Goal: Task Accomplishment & Management: Complete application form

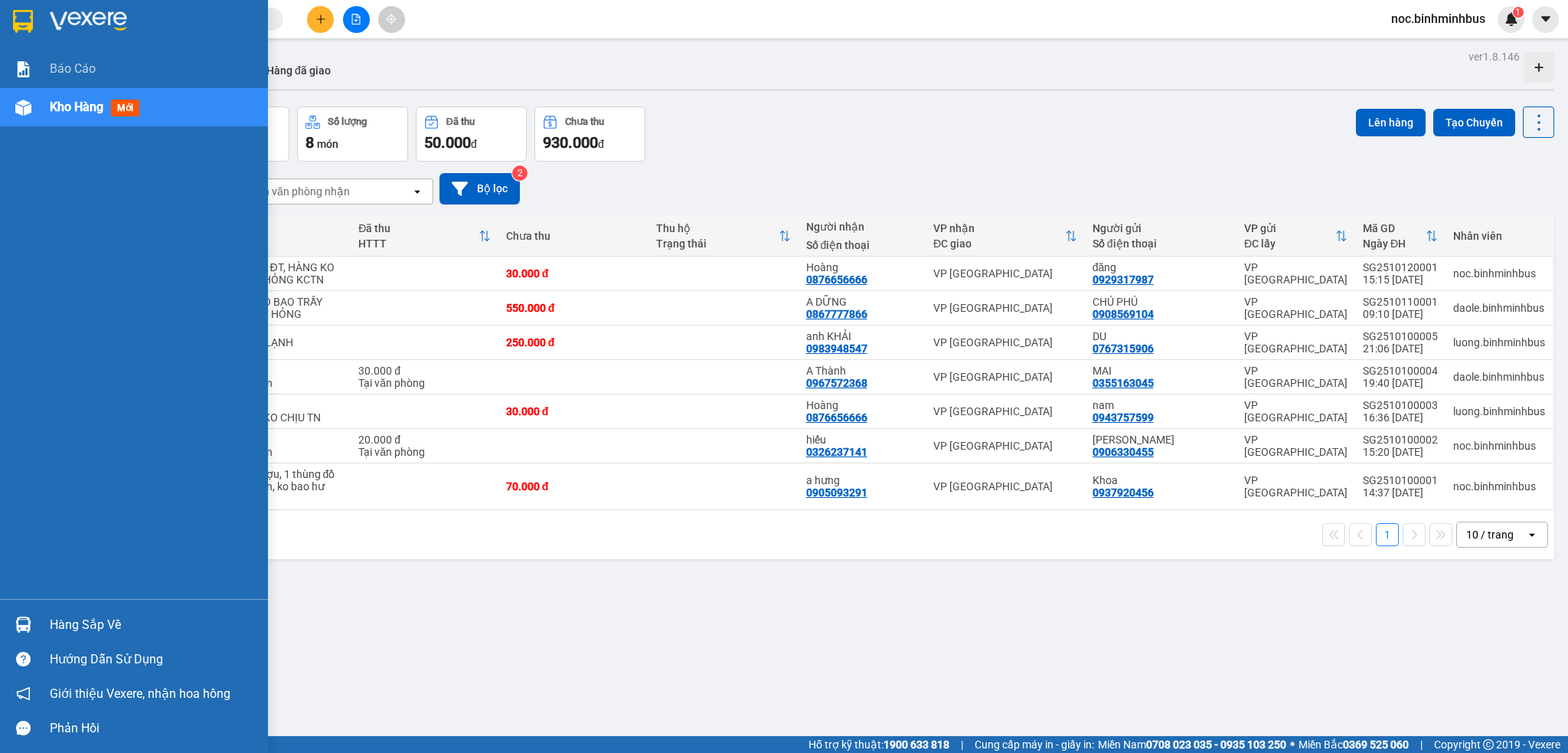
drag, startPoint x: 49, startPoint y: 141, endPoint x: 55, endPoint y: 118, distance: 23.8
click at [50, 139] on div "Báo cáo Kho hàng mới" at bounding box center [134, 325] width 268 height 549
click at [57, 108] on span "Kho hàng" at bounding box center [77, 107] width 54 height 15
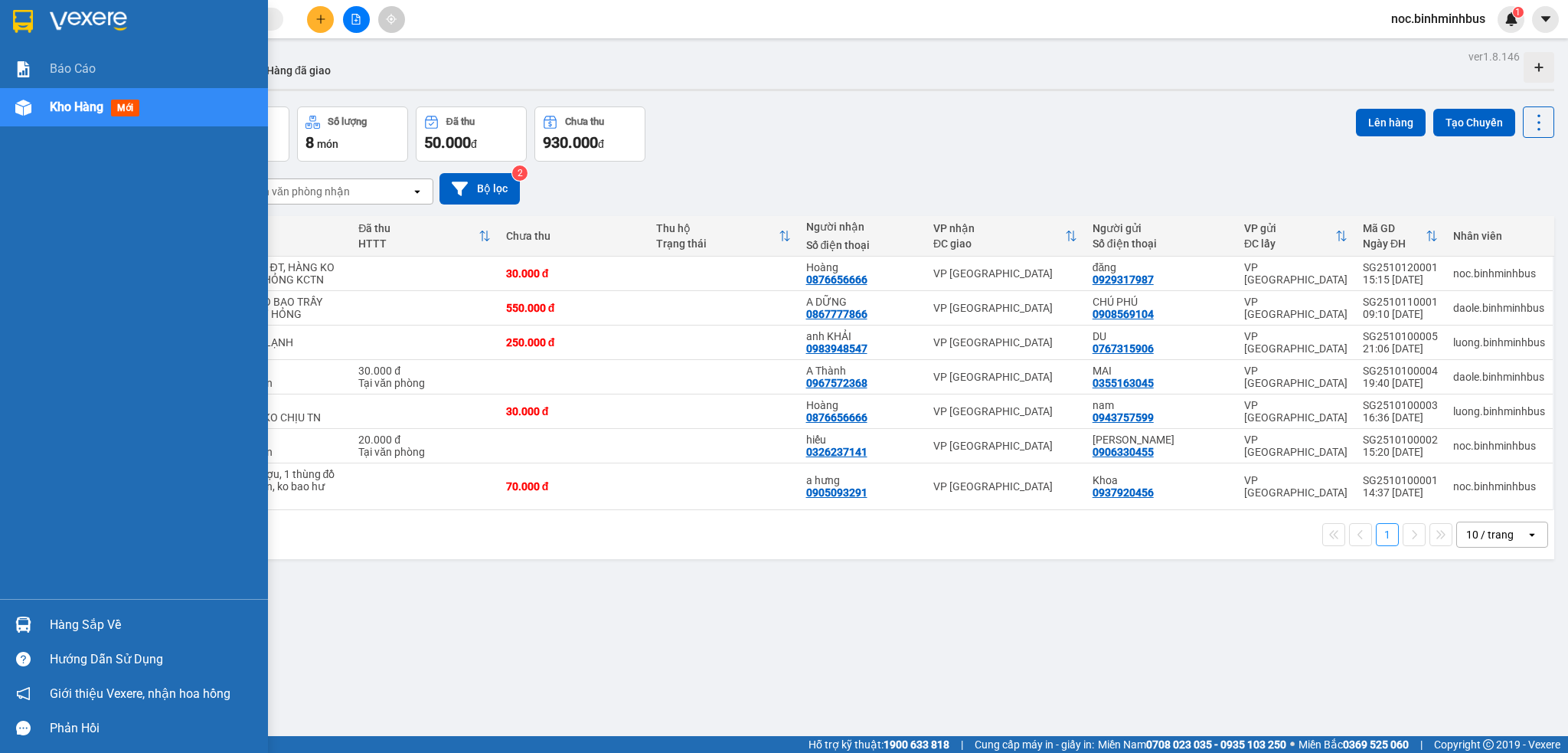
click at [57, 108] on span "Kho hàng" at bounding box center [77, 107] width 54 height 15
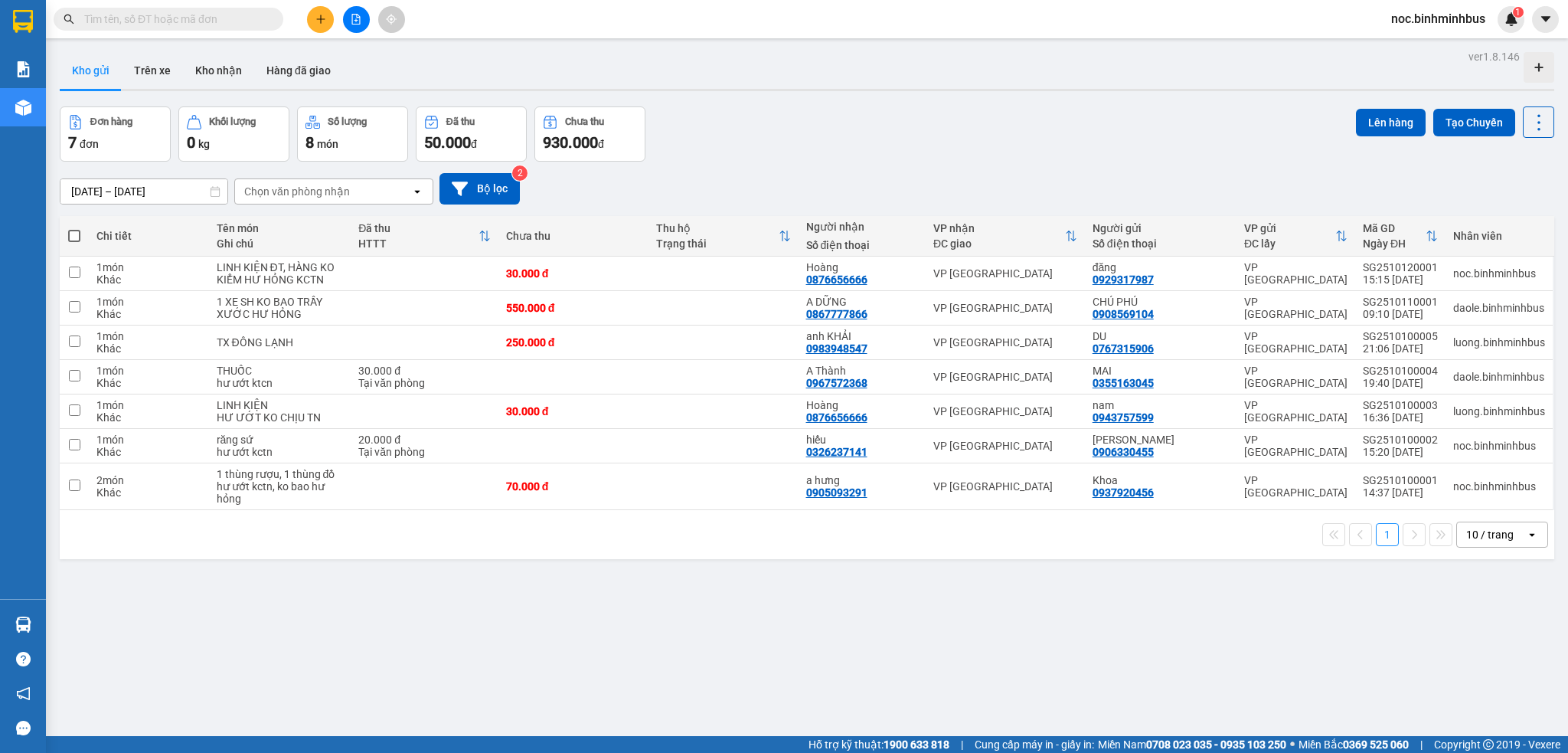
click at [704, 682] on div "ver 1.8.146 Kho gửi Trên xe Kho nhận Hàng đã giao Đơn hàng 7 đơn Khối lượng 0 k…" at bounding box center [807, 422] width 1507 height 753
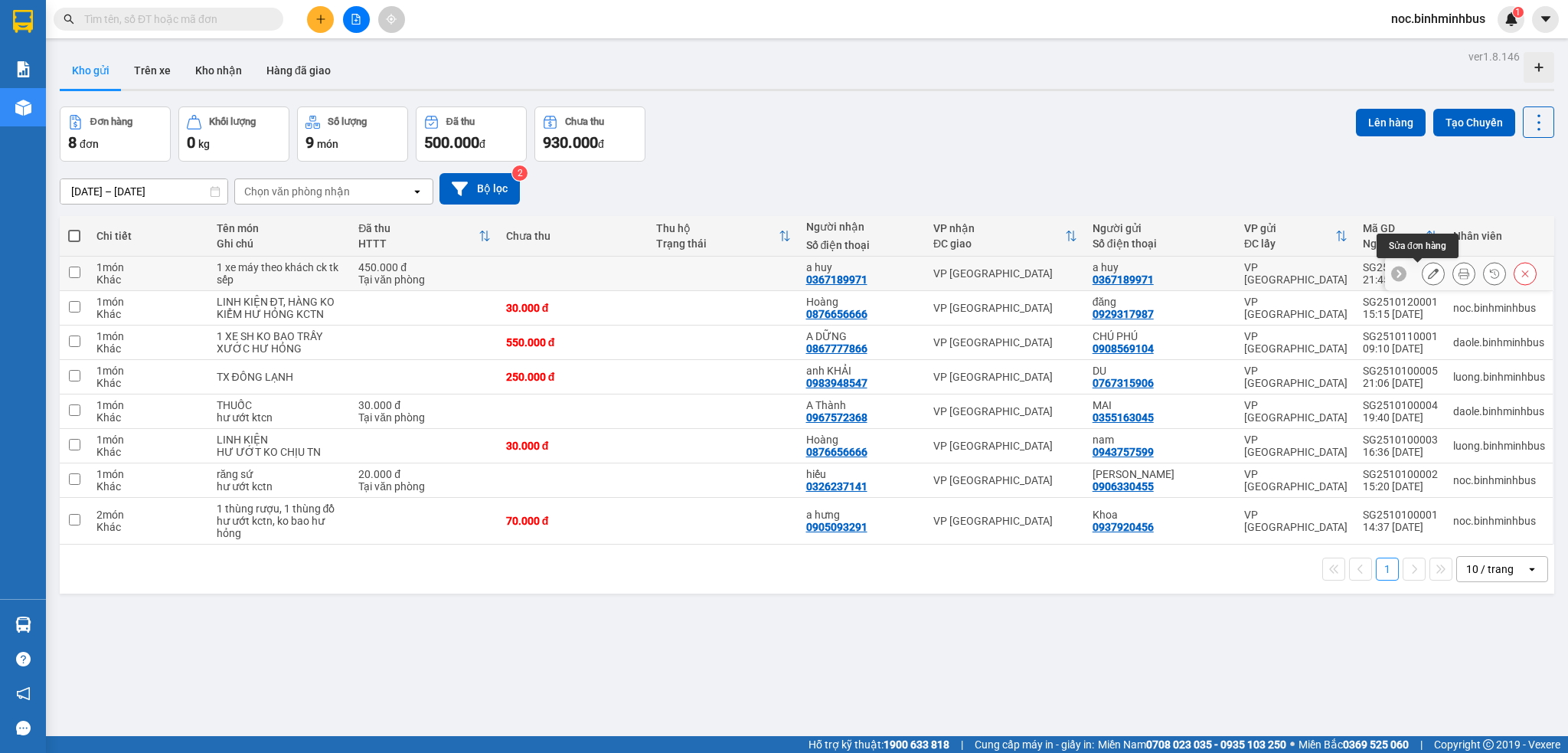
click at [1429, 273] on icon at bounding box center [1434, 273] width 11 height 11
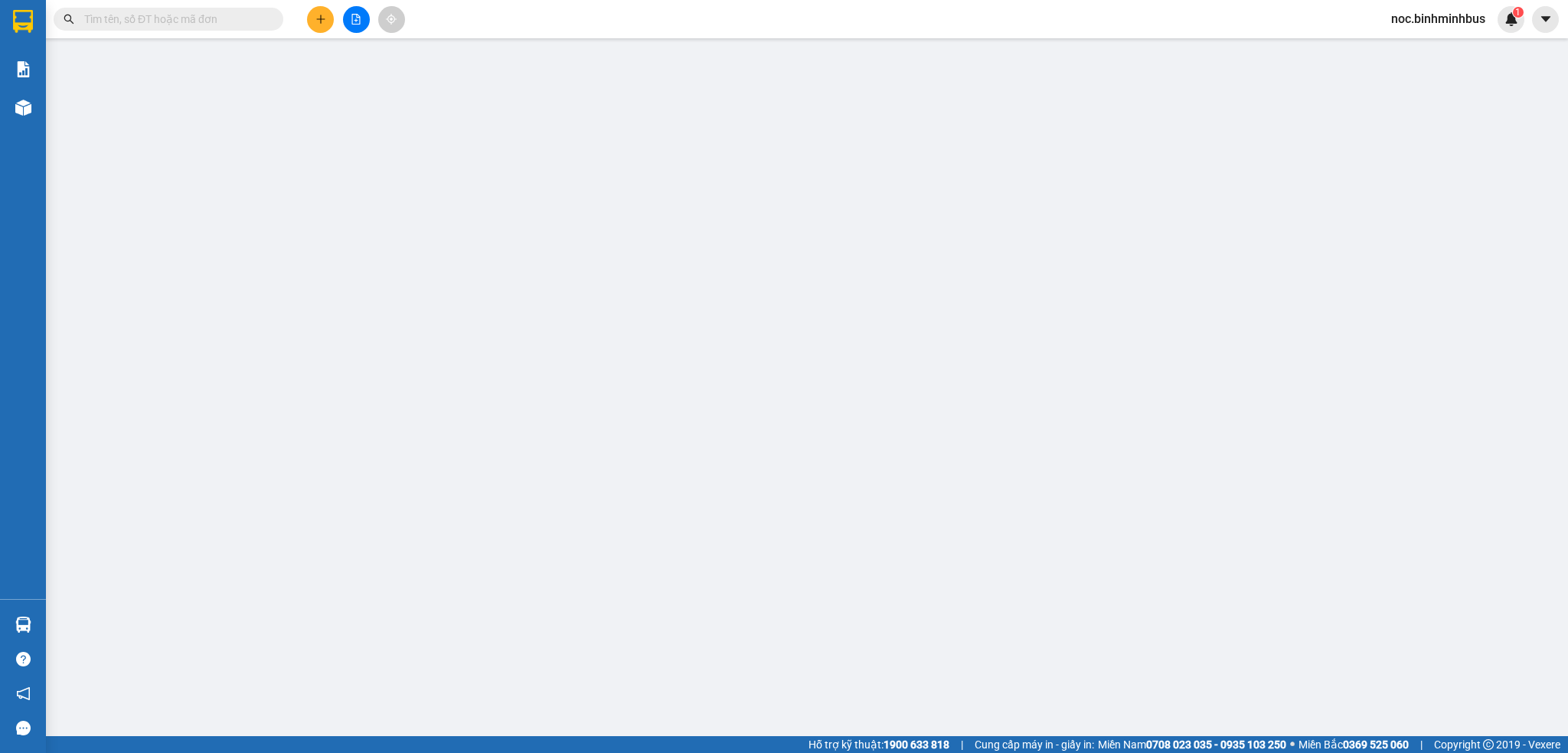
type input "0367189971"
type input "a huy"
type input "0367189971"
type input "a huy"
type input "450.000"
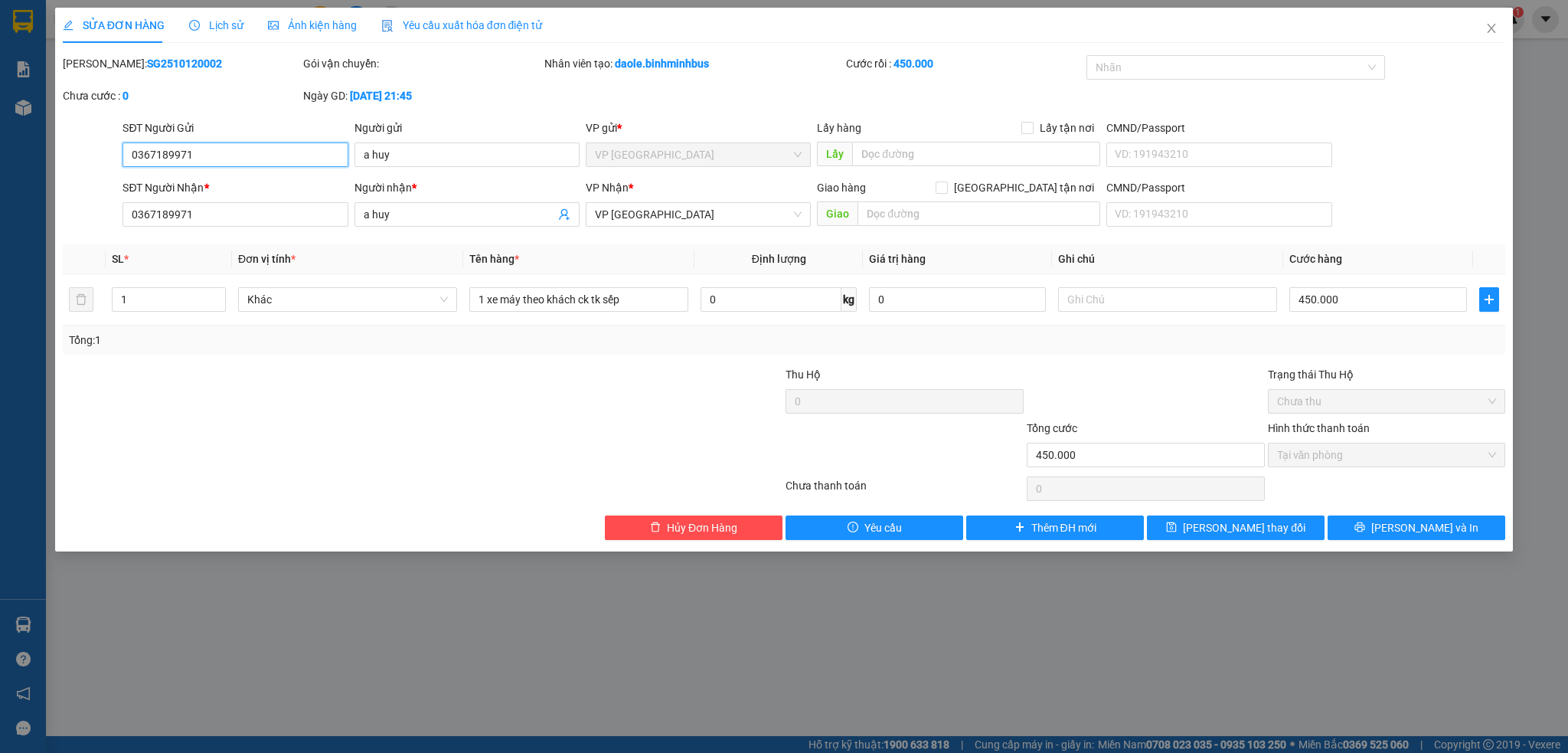
click at [1313, 457] on span "Tại văn phòng" at bounding box center [1387, 454] width 220 height 23
click at [658, 516] on button "Hủy Đơn Hàng" at bounding box center [694, 527] width 178 height 25
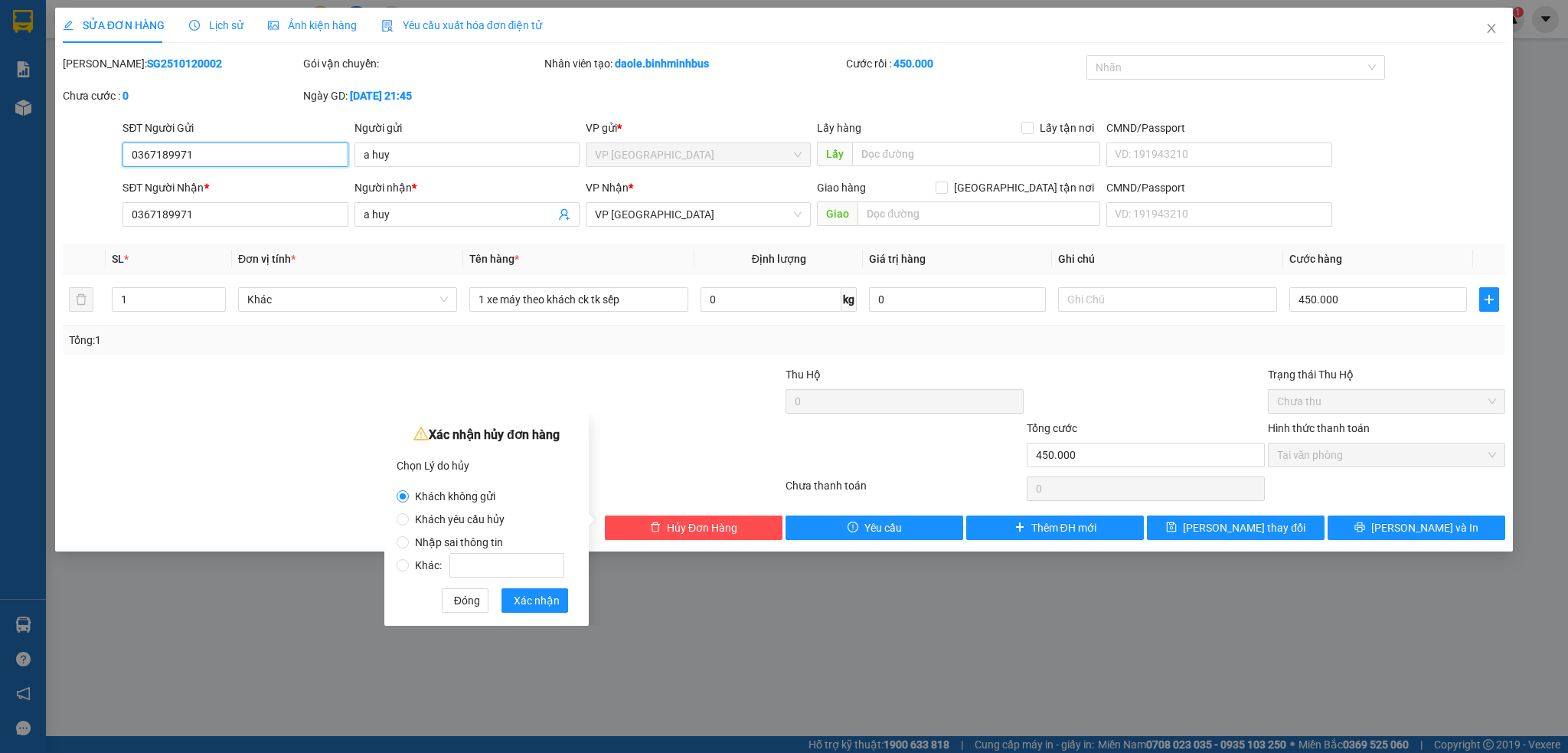
click at [168, 157] on input "0367189971" at bounding box center [234, 154] width 225 height 25
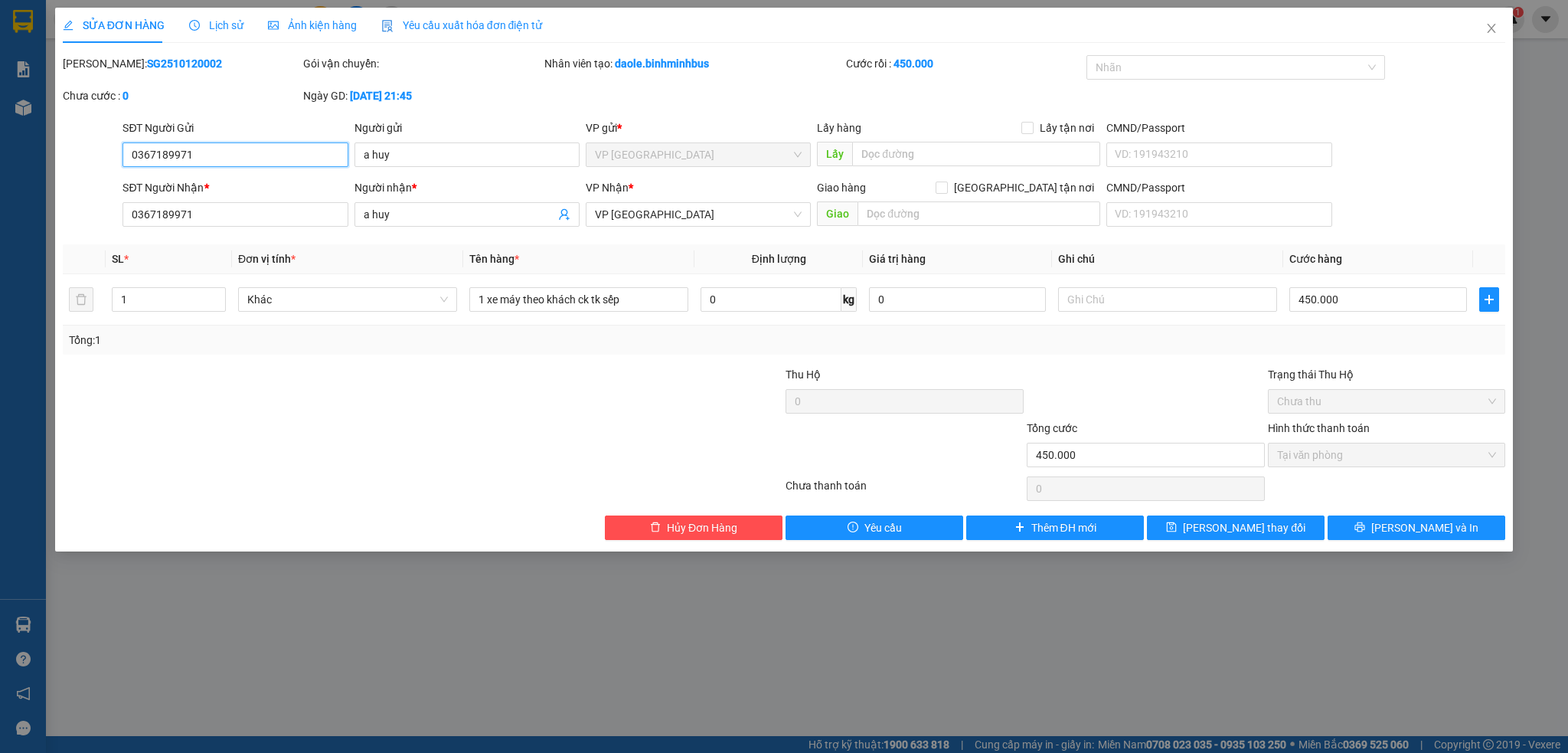
click at [168, 157] on input "0367189971" at bounding box center [234, 154] width 225 height 25
click at [284, 371] on div at bounding box center [302, 393] width 482 height 54
click at [161, 161] on input "0367189971" at bounding box center [234, 154] width 225 height 25
click at [700, 526] on span "Hủy Đơn Hàng" at bounding box center [702, 528] width 70 height 16
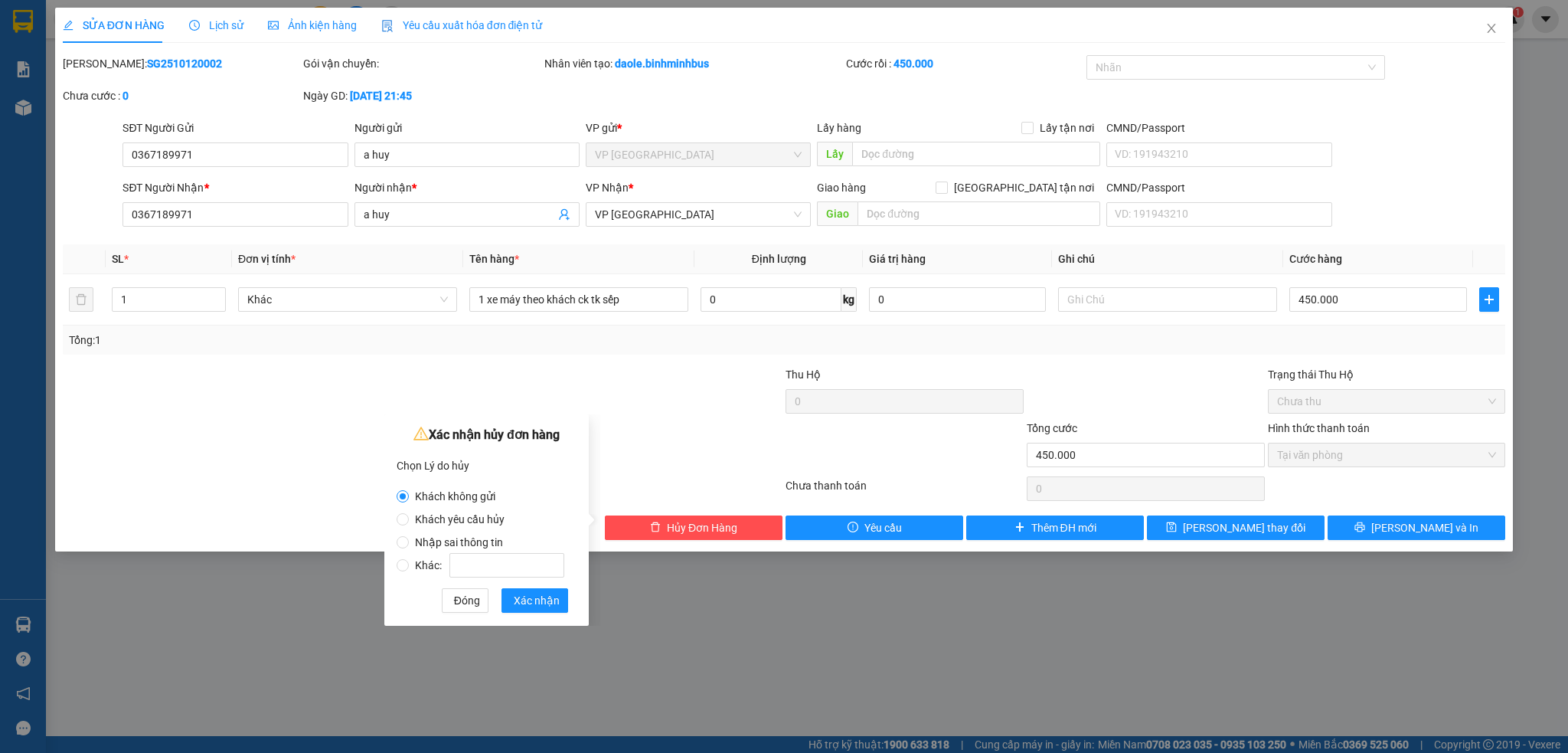
click at [436, 515] on span "Khách yêu cầu hủy" at bounding box center [460, 519] width 102 height 12
click at [409, 515] on input "Khách yêu cầu hủy" at bounding box center [402, 519] width 12 height 12
radio input "true"
radio input "false"
click at [432, 538] on span "Nhập sai thông tin" at bounding box center [459, 542] width 100 height 12
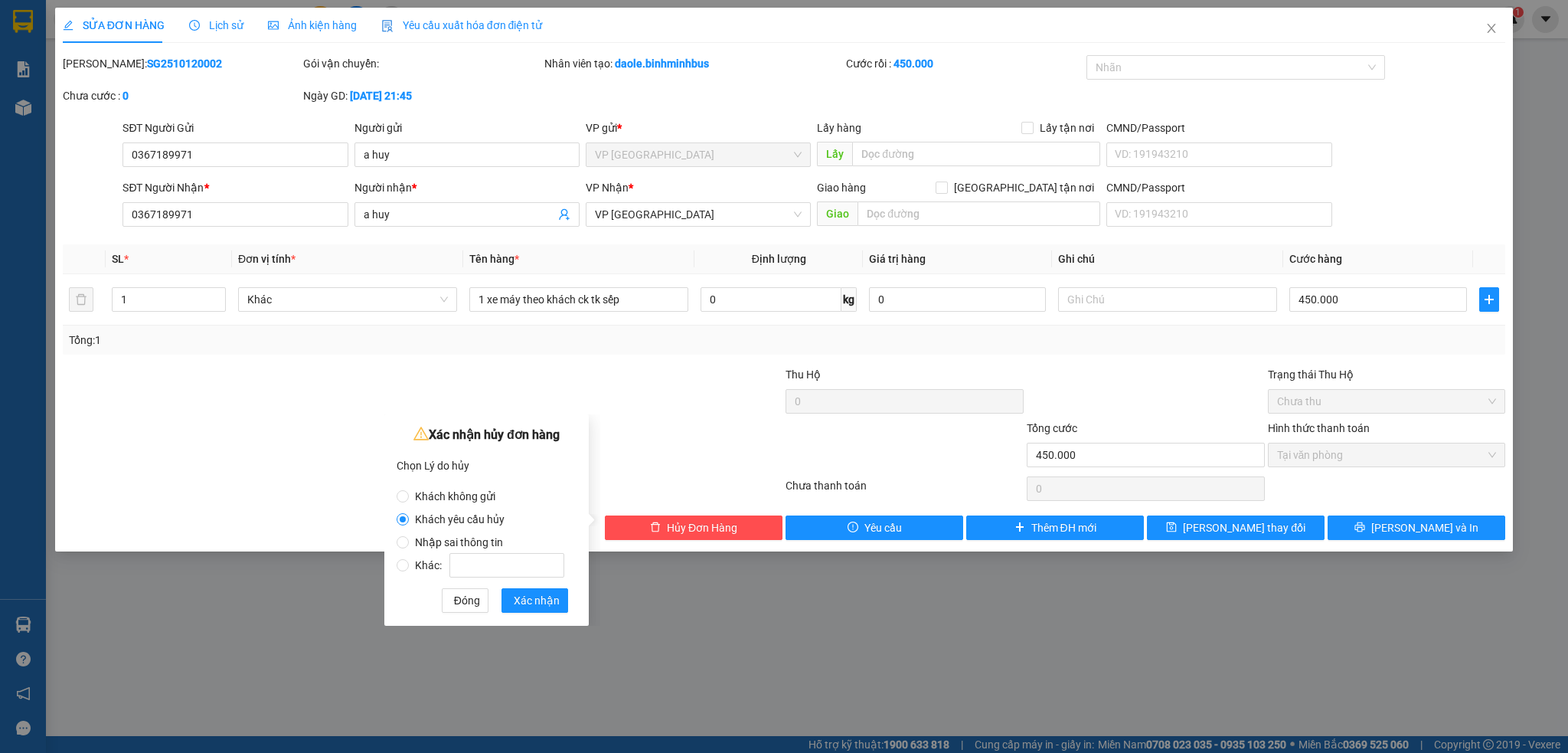
click at [409, 538] on input "Nhập sai thông tin" at bounding box center [402, 542] width 12 height 12
radio input "true"
radio input "false"
click at [527, 603] on span "Xác nhận" at bounding box center [537, 600] width 46 height 16
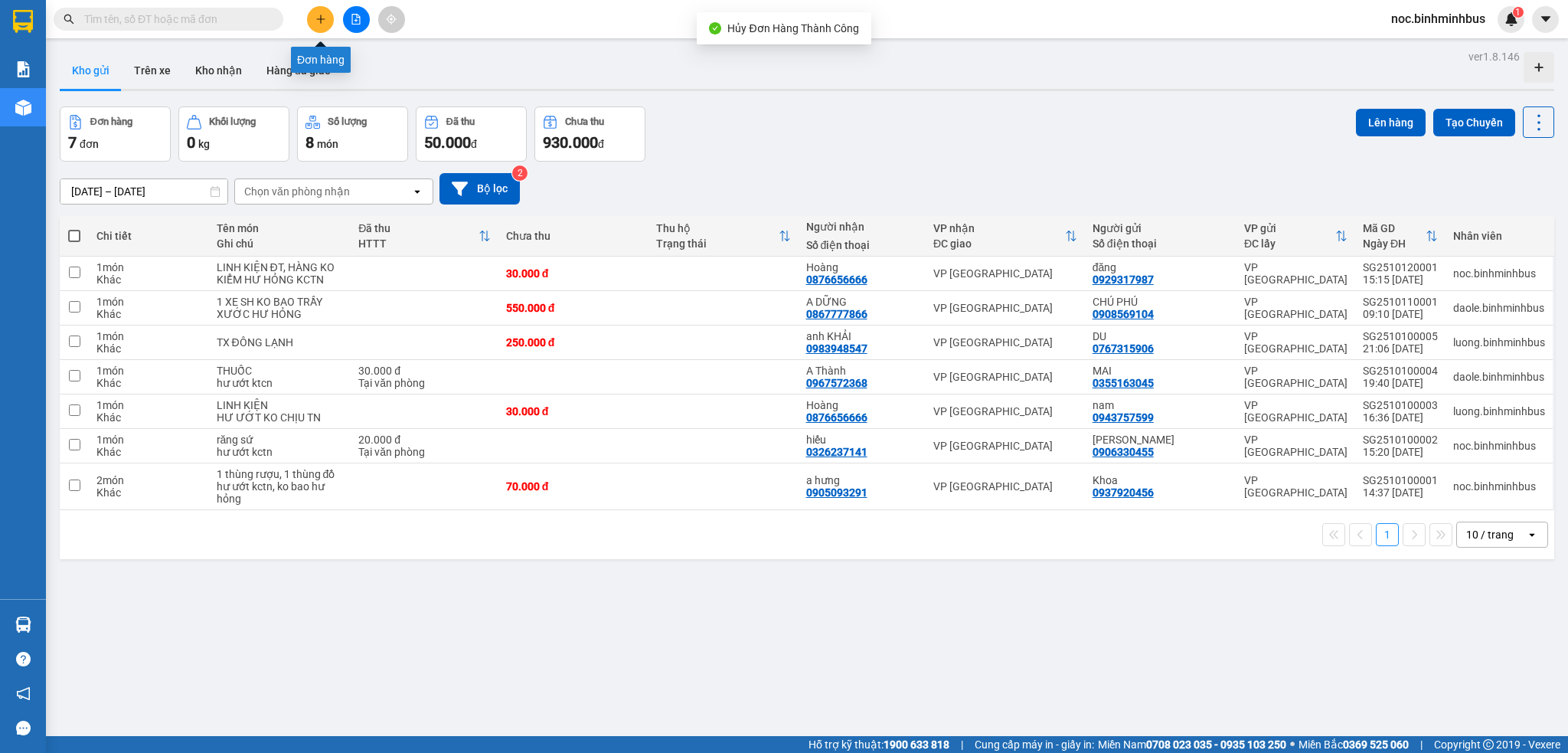
click at [325, 14] on icon "plus" at bounding box center [321, 19] width 11 height 11
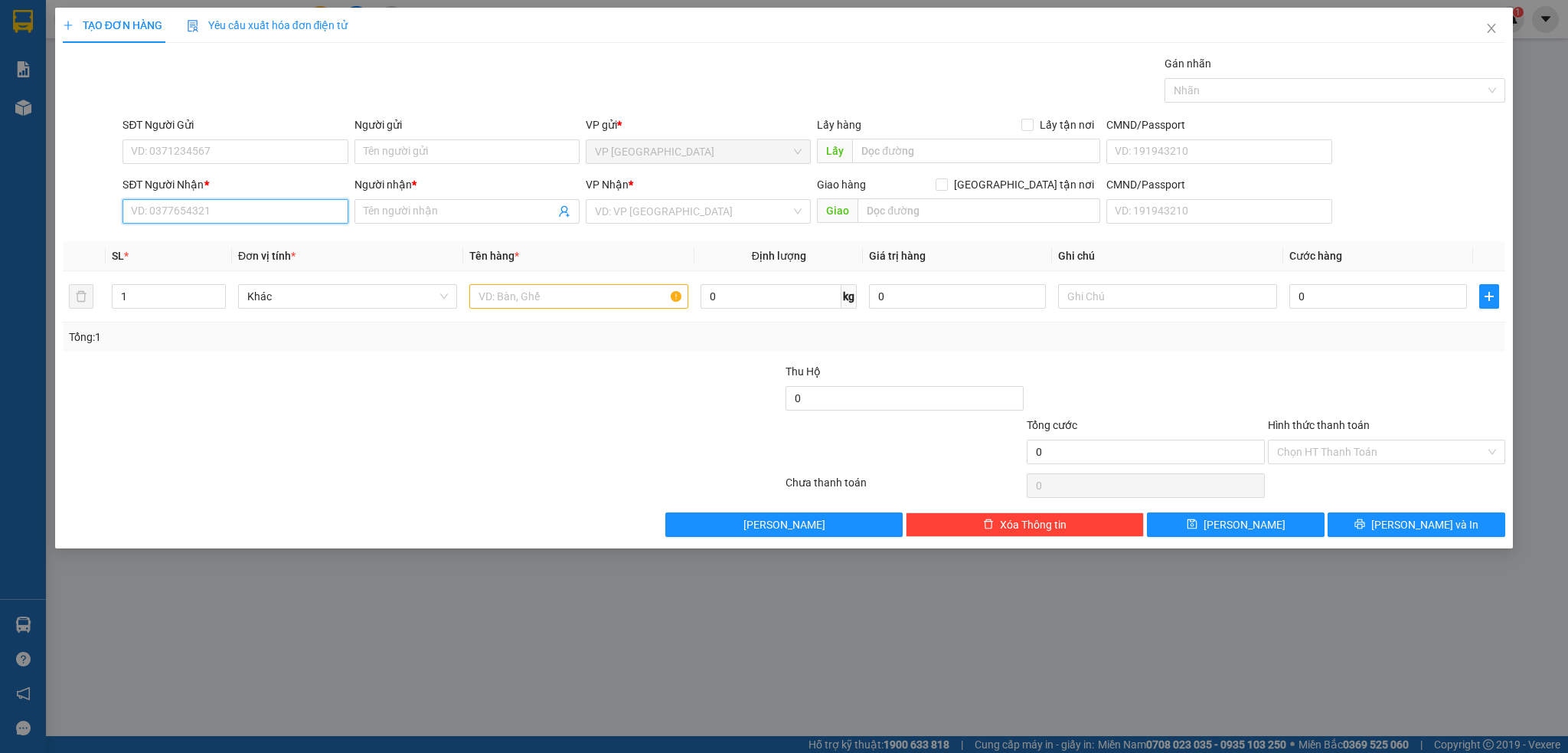
click at [185, 213] on input "SĐT Người Nhận *" at bounding box center [234, 211] width 225 height 25
paste input "0367189971"
type input "0367189971"
click at [479, 208] on input "Người nhận *" at bounding box center [459, 211] width 191 height 16
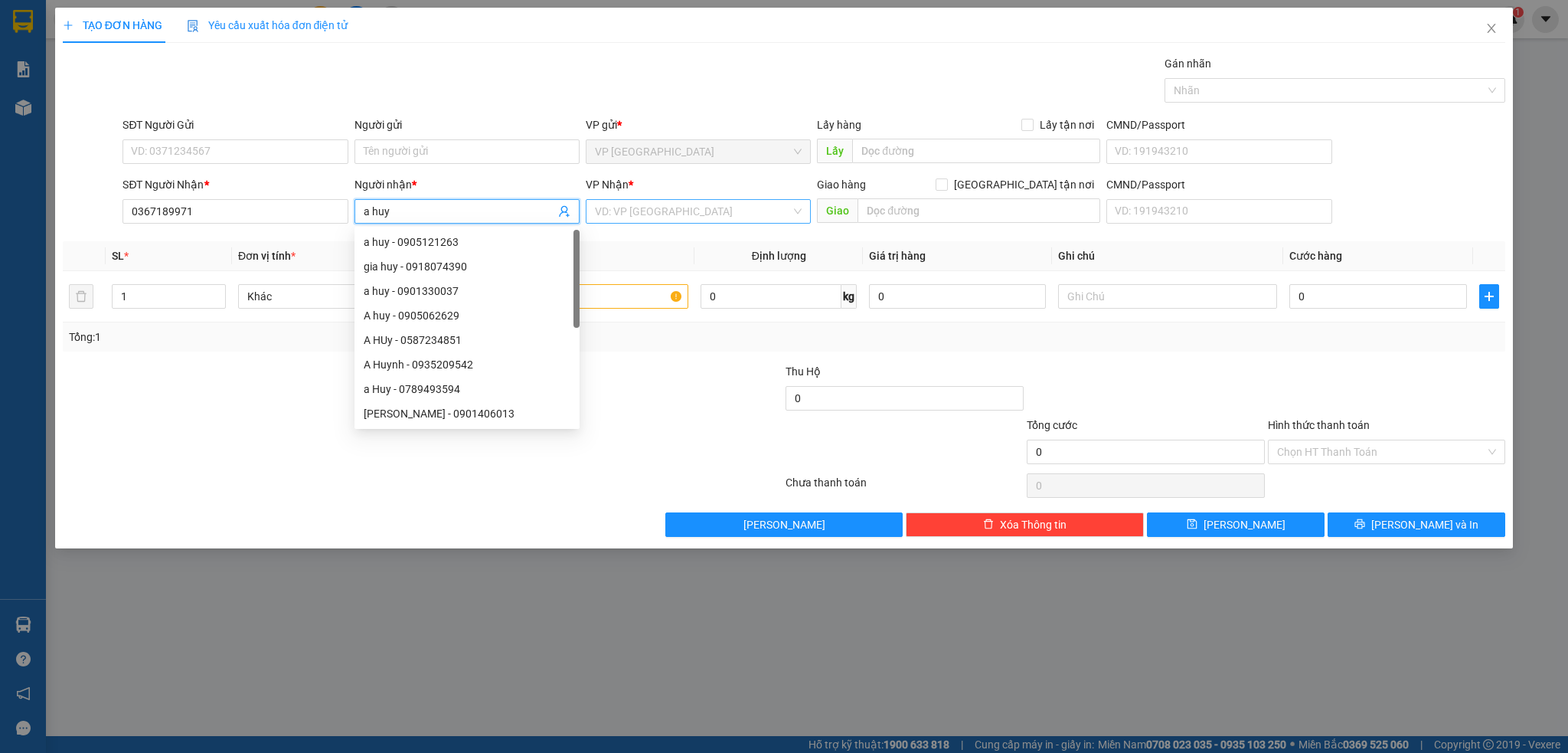
click at [694, 222] on div "VD: VP [GEOGRAPHIC_DATA]" at bounding box center [698, 211] width 225 height 25
type input "a huy"
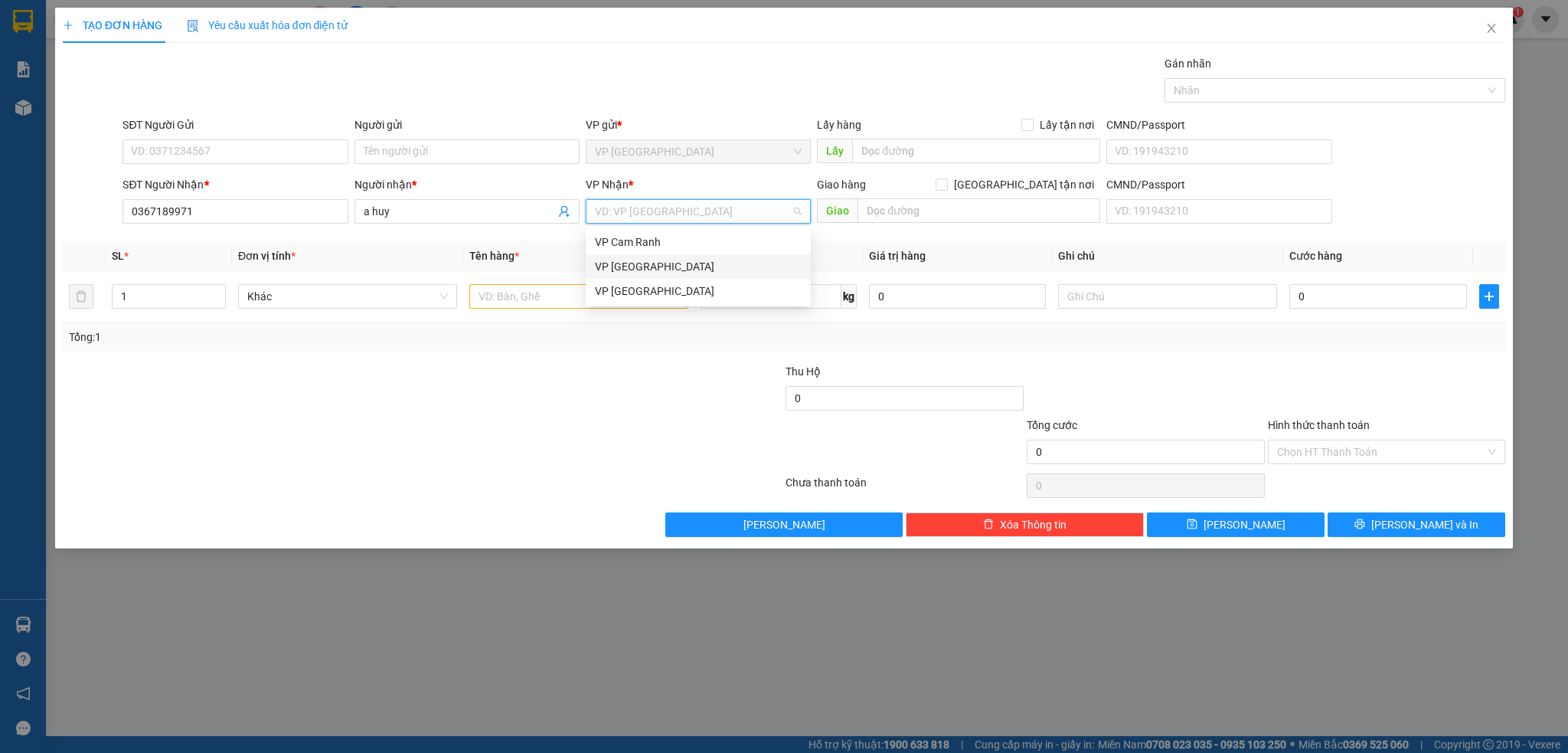
click at [648, 263] on div "VP [GEOGRAPHIC_DATA]" at bounding box center [698, 266] width 207 height 16
click at [506, 297] on input "text" at bounding box center [579, 296] width 219 height 25
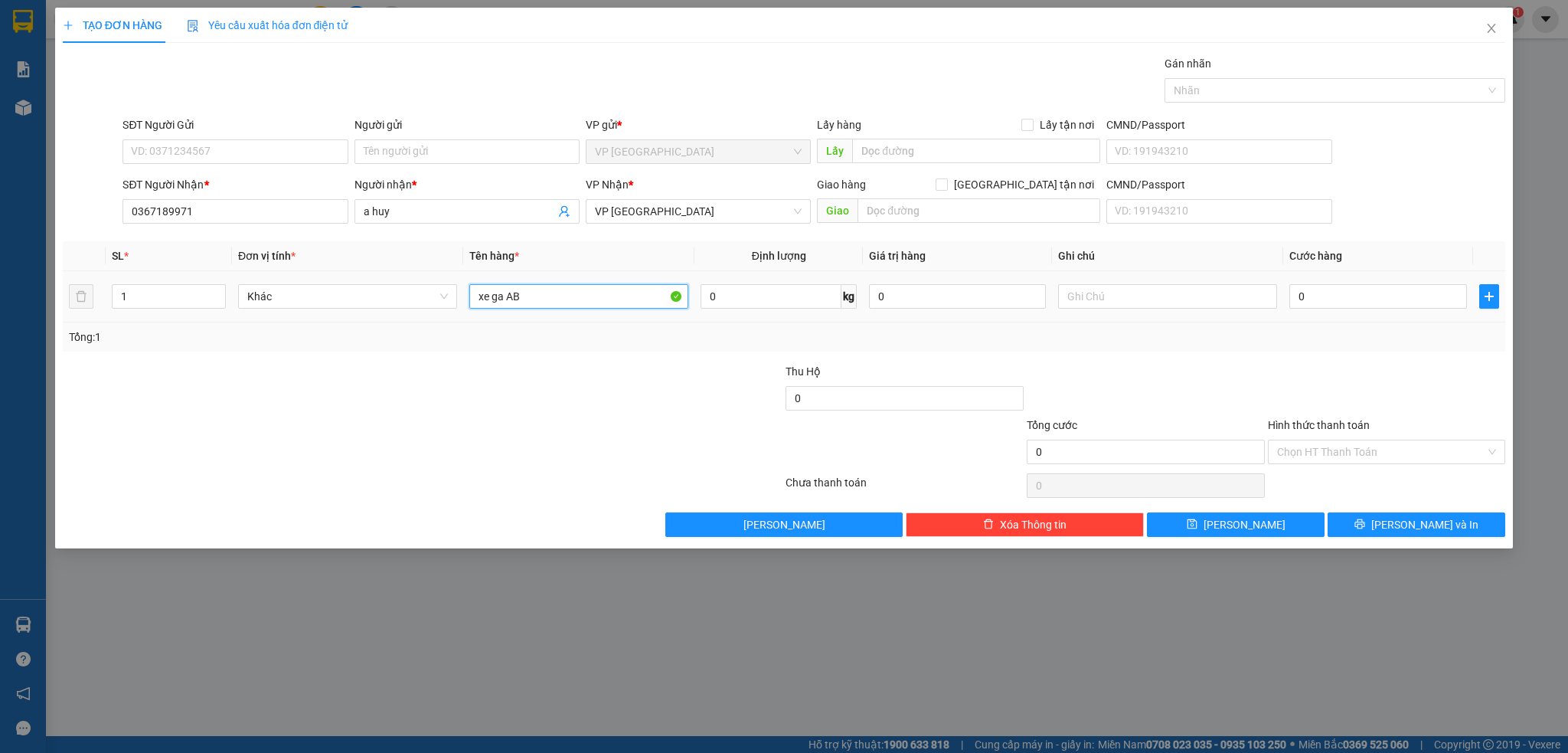
type input "xe ga AB"
click at [1135, 284] on div at bounding box center [1168, 296] width 219 height 31
click at [1113, 304] on input "text" at bounding box center [1168, 296] width 219 height 25
type input "T"
type input "trầy xướt kctn xe theo khách"
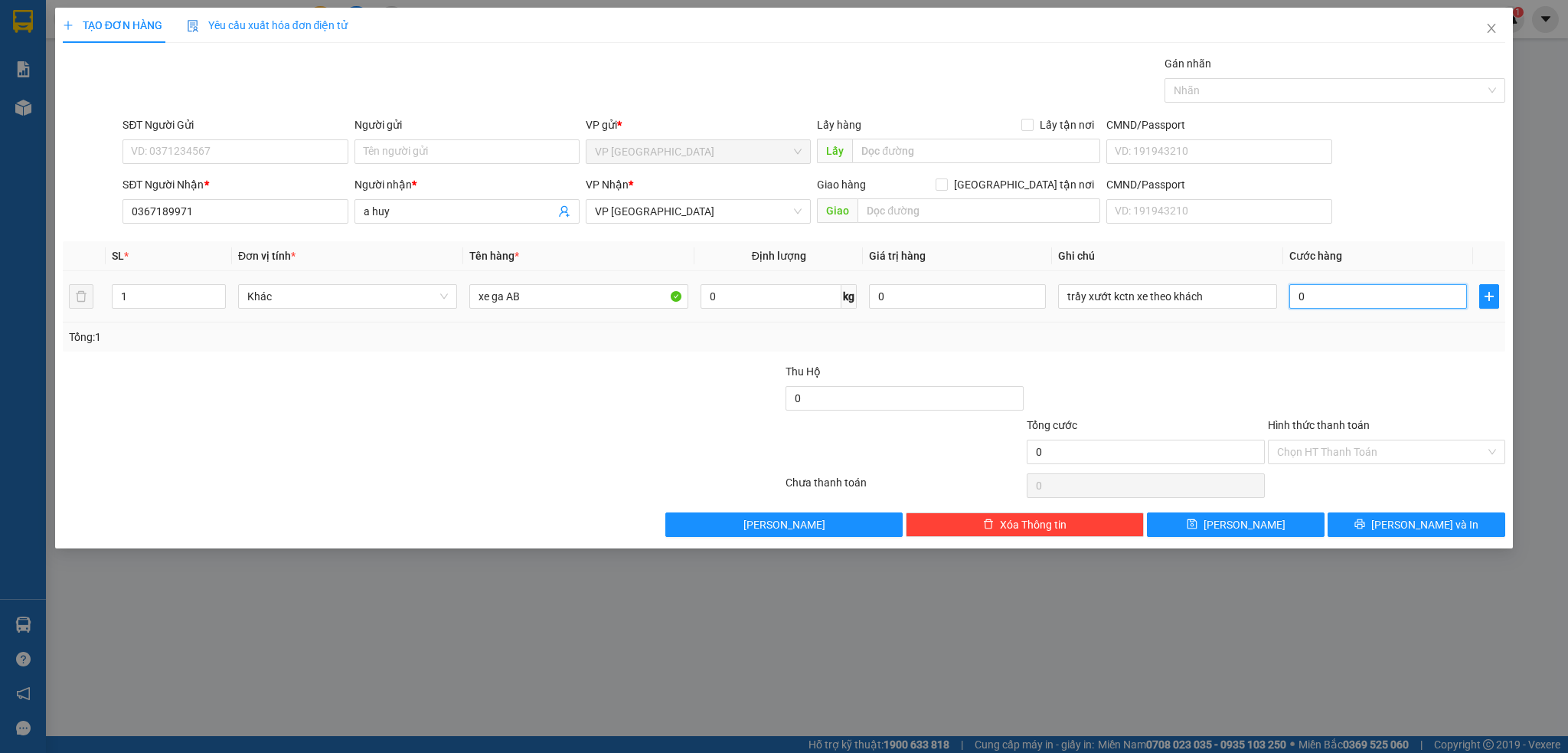
click at [1292, 301] on input "0" at bounding box center [1378, 296] width 177 height 25
click at [1292, 300] on input "0" at bounding box center [1378, 296] width 177 height 25
click at [1295, 299] on input "0" at bounding box center [1378, 296] width 177 height 25
type input "40"
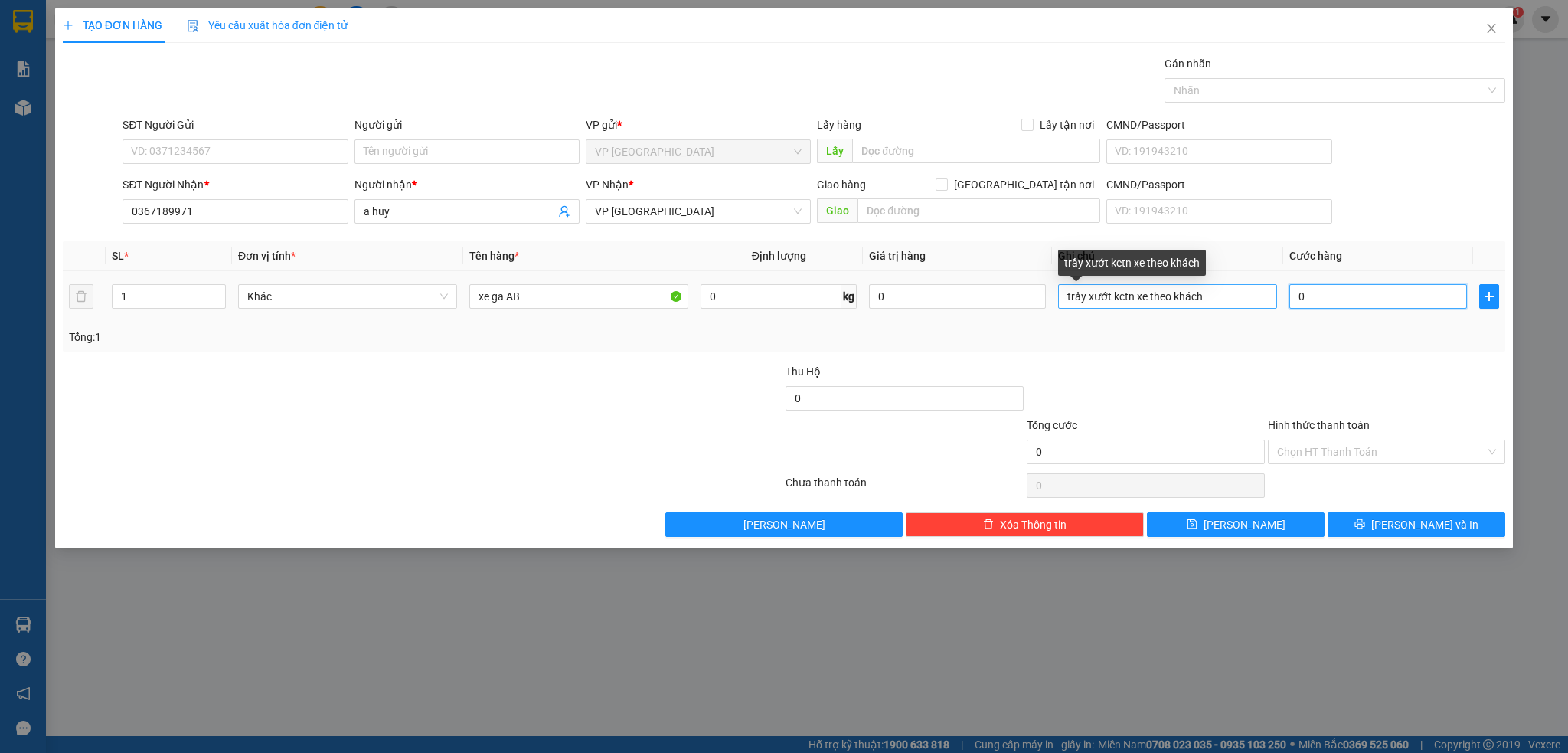
type input "40"
type input "450"
type input "450.000"
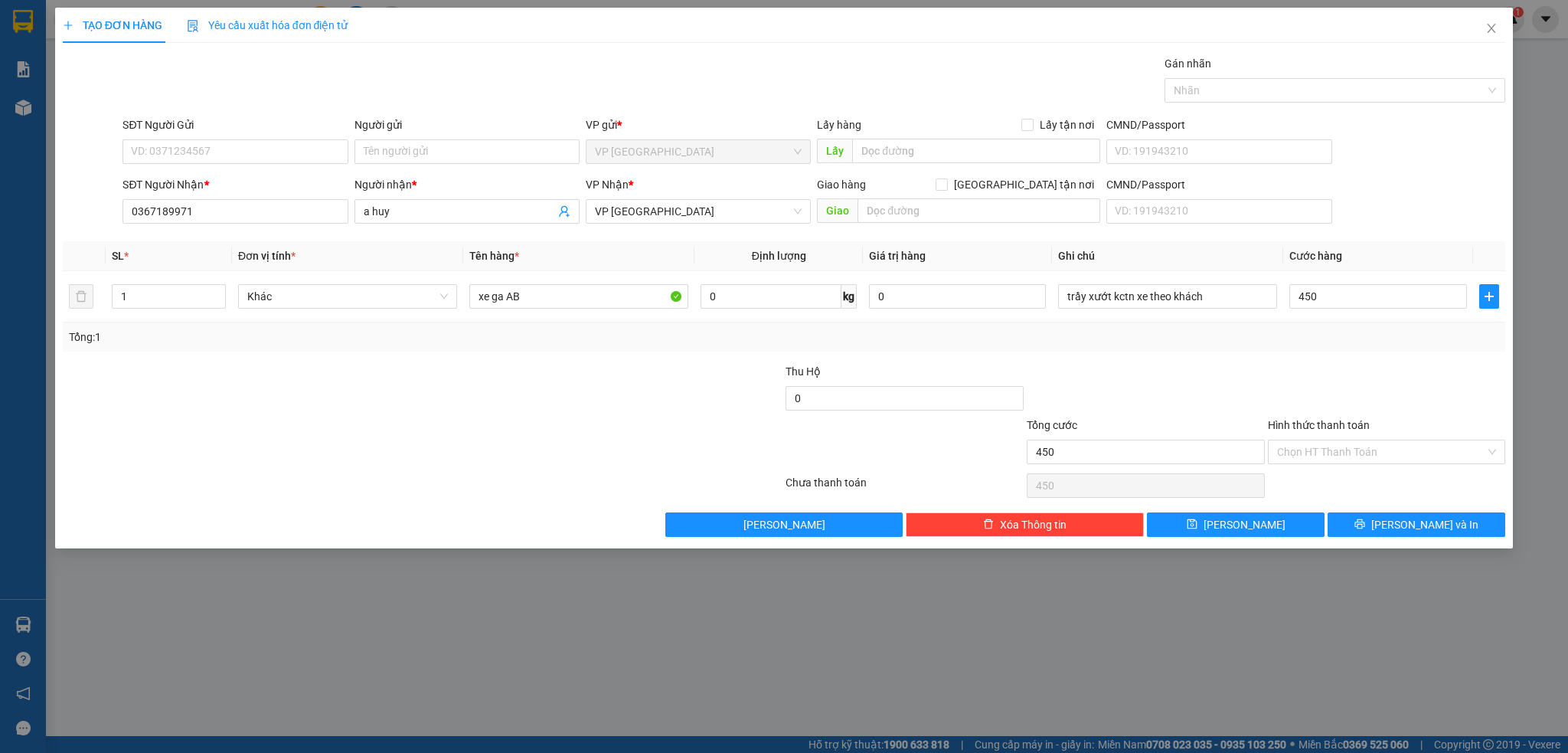
type input "450.000"
click at [1302, 351] on div "SL * Đơn vị tính * Tên hàng * Định lượng Giá trị hàng Ghi chú Cước hàng 1 Khác …" at bounding box center [784, 296] width 1443 height 110
click at [1358, 452] on input "Hình thức thanh toán" at bounding box center [1381, 451] width 209 height 23
click at [1328, 507] on div "Miễn phí" at bounding box center [1387, 507] width 220 height 16
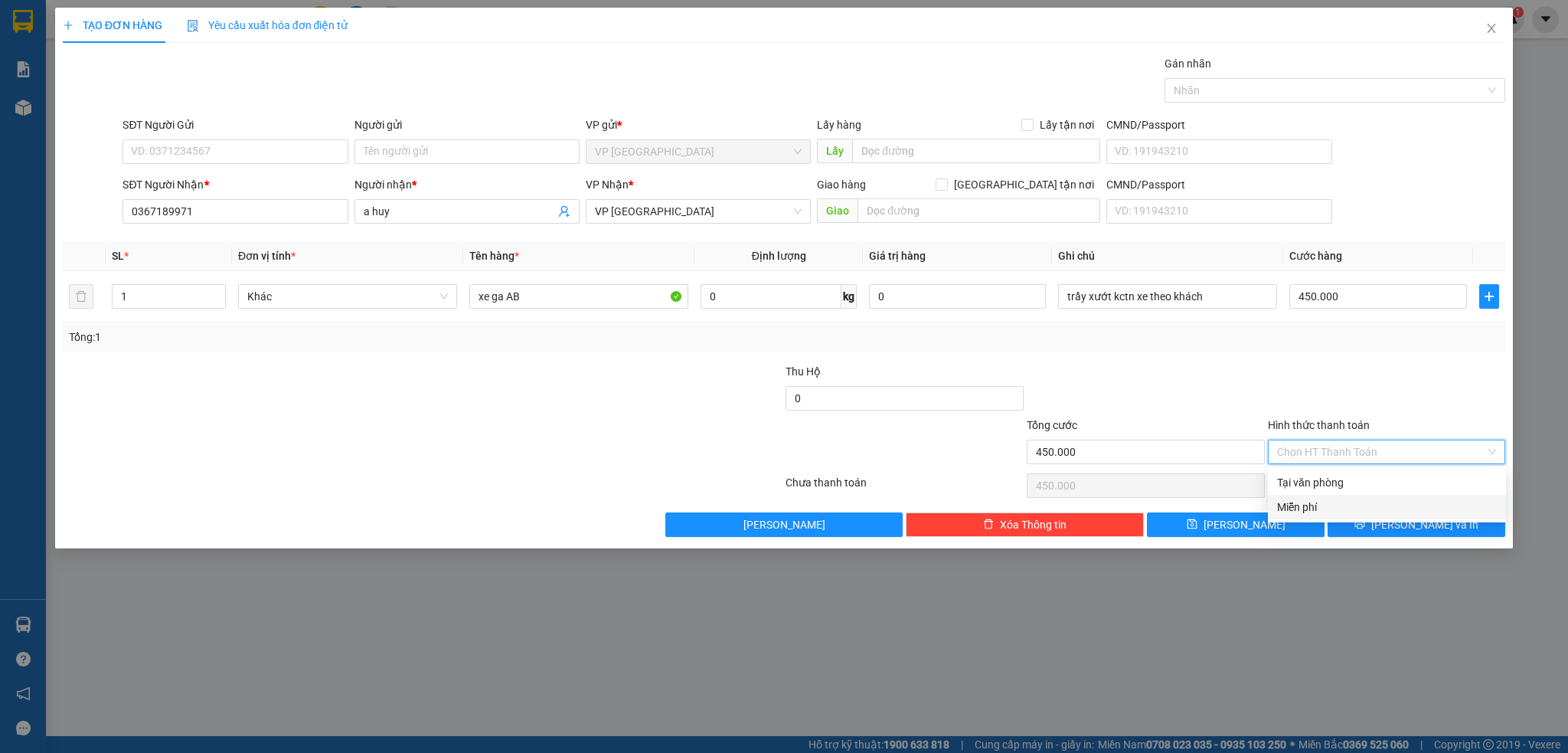
type input "0"
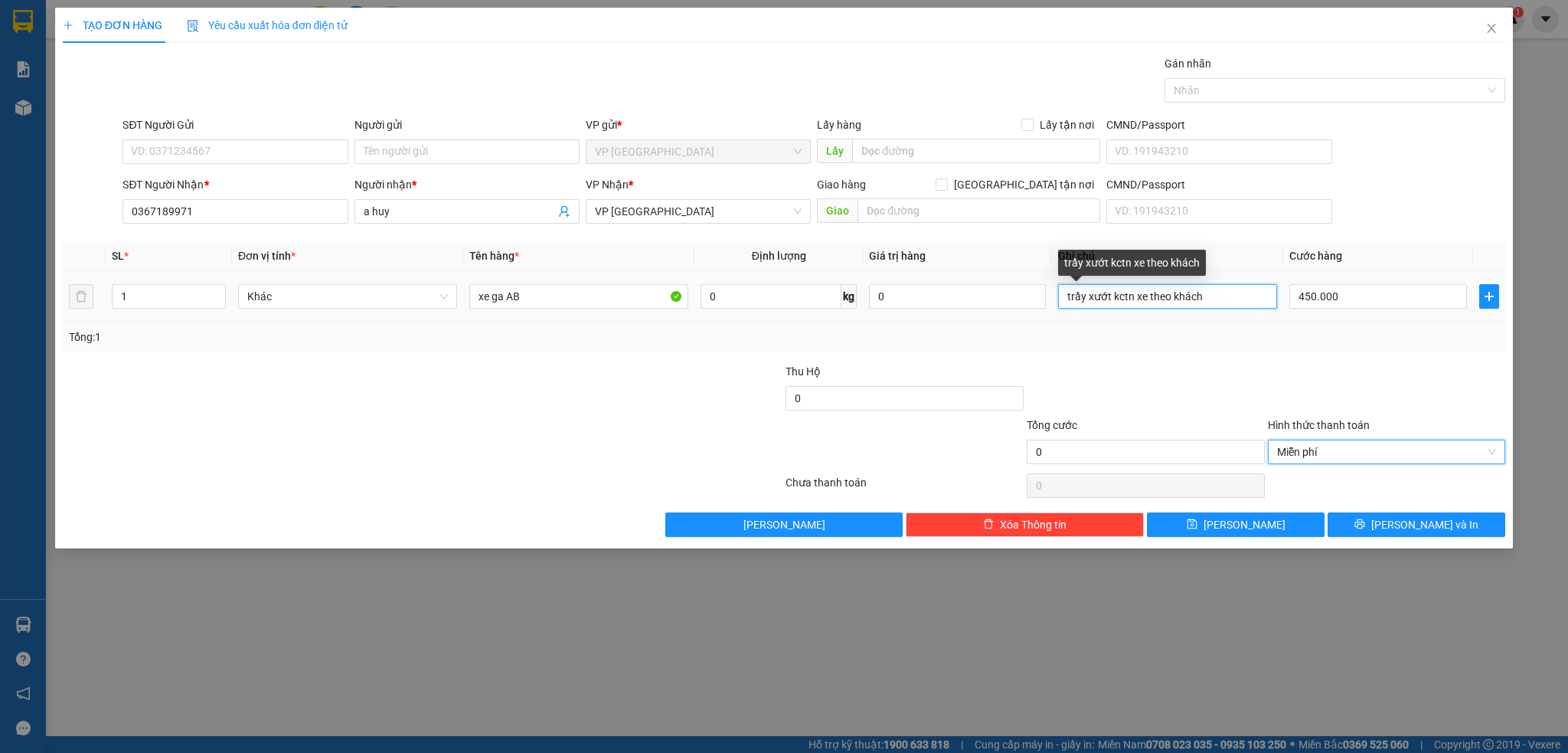
click at [1242, 295] on input "trầy xướt kctn xe theo khách" at bounding box center [1168, 296] width 219 height 25
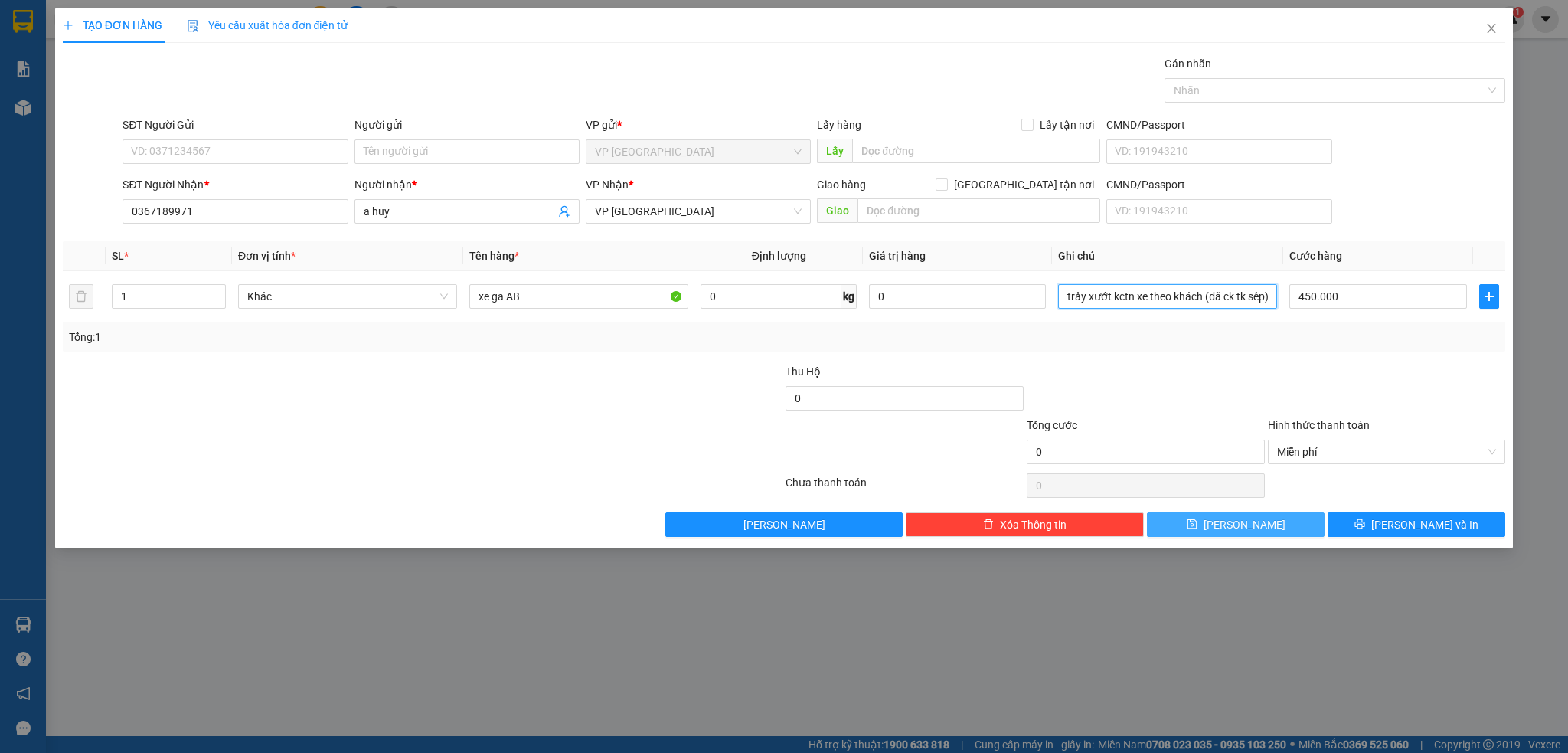
type input "trầy xướt kctn xe theo khách (đã ck tk sếp)"
click at [1263, 529] on button "[PERSON_NAME]" at bounding box center [1235, 524] width 178 height 25
type input "0"
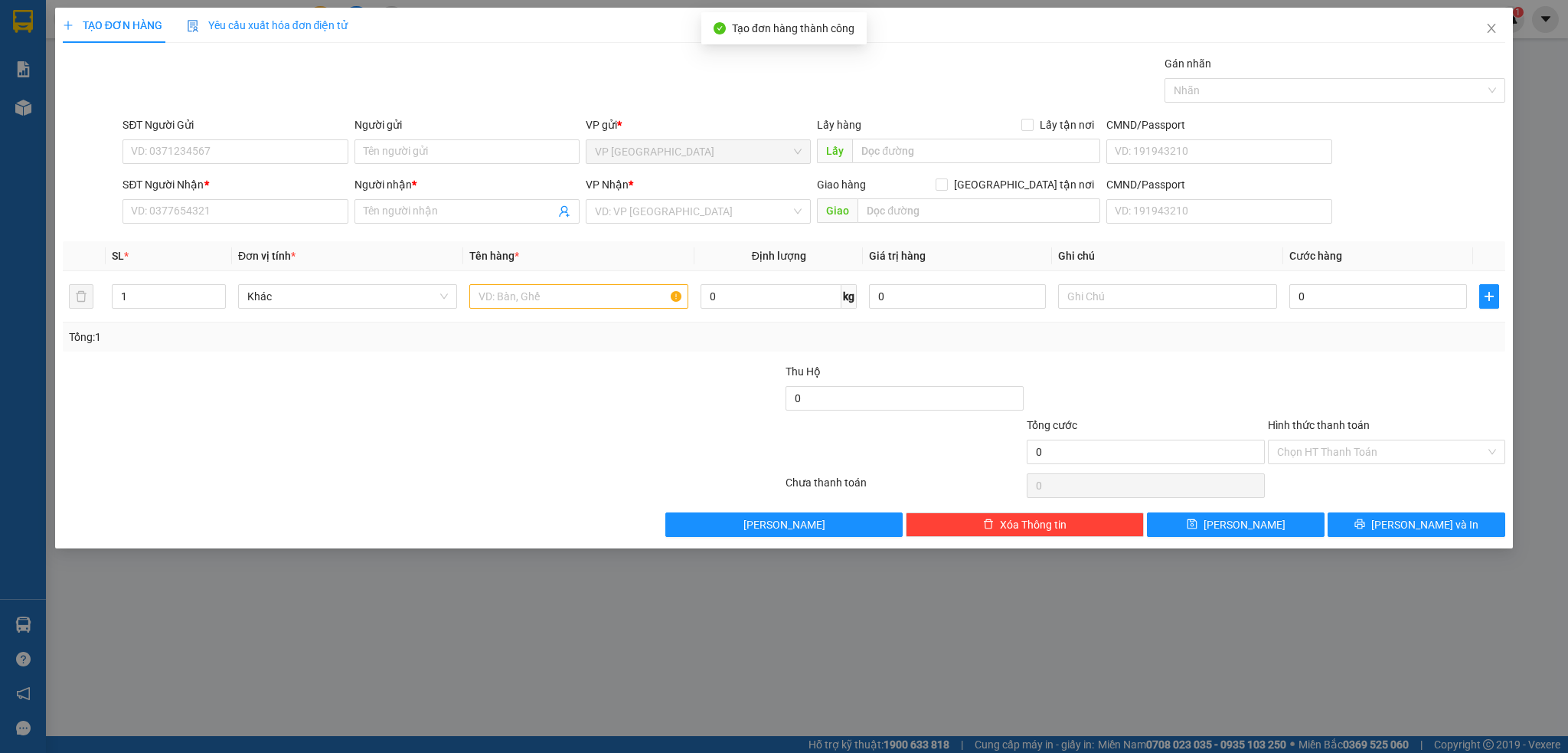
click at [17, 99] on div "TẠO ĐƠN HÀNG Yêu cầu xuất hóa đơn điện tử Transit Pickup Surcharge Ids Transit …" at bounding box center [784, 376] width 1568 height 753
click at [1243, 640] on div "TẠO ĐƠN HÀNG Yêu cầu xuất hóa đơn điện tử Transit Pickup Surcharge Ids Transit …" at bounding box center [784, 376] width 1568 height 753
drag, startPoint x: 1327, startPoint y: 593, endPoint x: 1492, endPoint y: 211, distance: 416.1
click at [1336, 593] on div "TẠO ĐƠN HÀNG Yêu cầu xuất hóa đơn điện tử Transit Pickup Surcharge Ids Transit …" at bounding box center [784, 376] width 1568 height 753
click at [1488, 23] on icon "close" at bounding box center [1491, 27] width 12 height 12
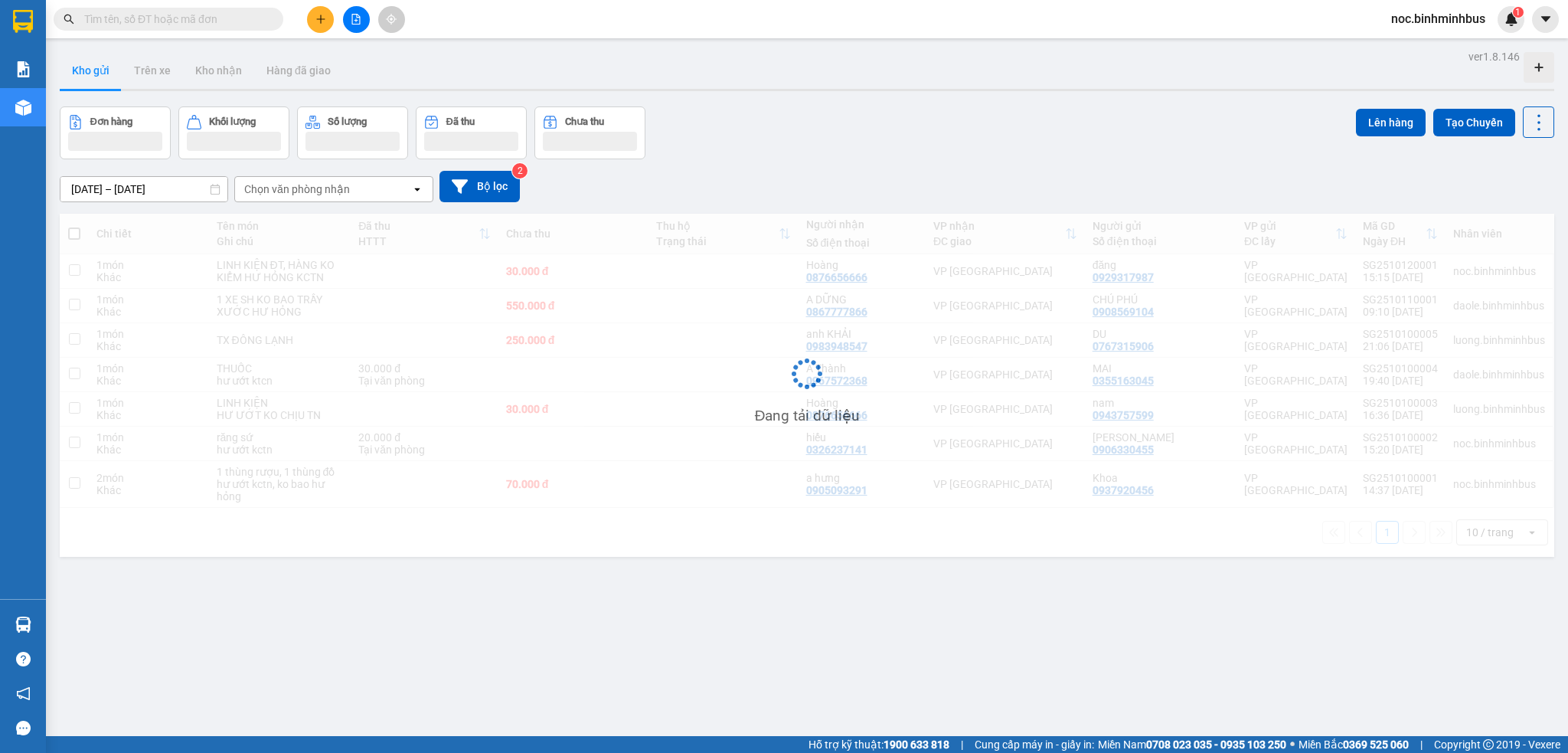
click at [1487, 35] on div "Kết quả tìm kiếm ( 0 ) Bộ lọc No Data noc.binhminhbus 1" at bounding box center [784, 19] width 1568 height 38
